Goal: Task Accomplishment & Management: Manage account settings

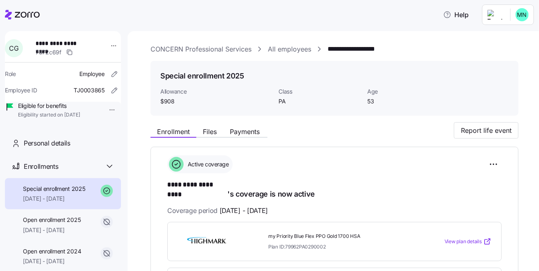
scroll to position [84, 0]
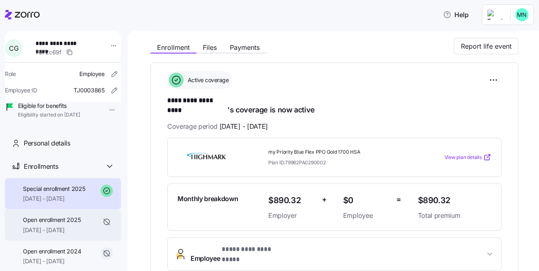
click at [57, 224] on span "Open enrollment 2025" at bounding box center [52, 220] width 58 height 8
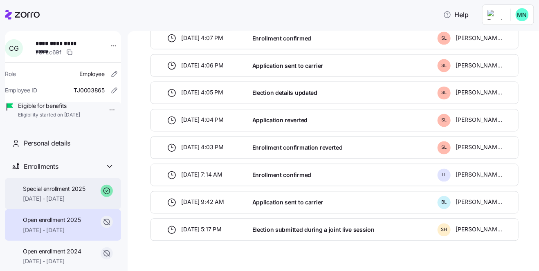
scroll to position [8, 0]
